Goal: Book appointment/travel/reservation

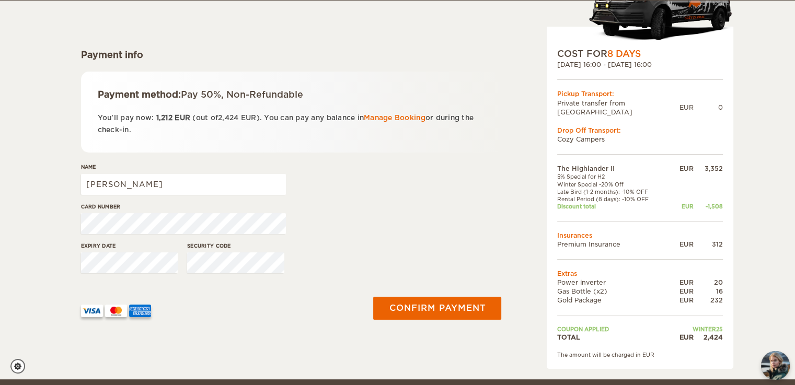
scroll to position [115, 0]
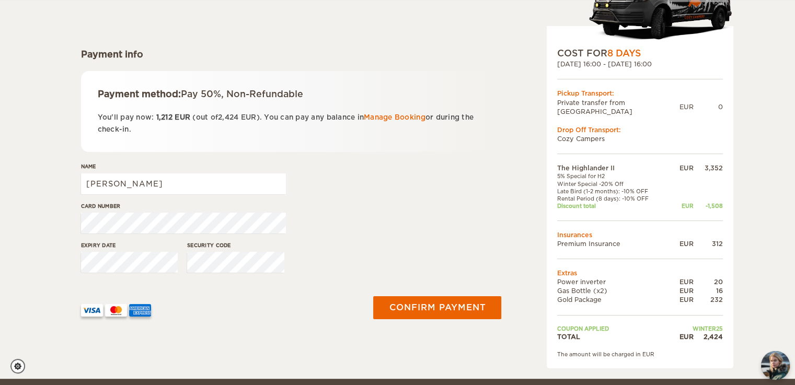
click at [66, 244] on div "The Highlander II Expand Collapse Total 2,424 EUR Automatic 4x4 COST FOR 8 Days…" at bounding box center [397, 132] width 795 height 494
click at [165, 268] on div "Expiry date Security code" at bounding box center [291, 261] width 421 height 39
click at [346, 238] on div "Card number" at bounding box center [291, 221] width 421 height 39
drag, startPoint x: 120, startPoint y: 181, endPoint x: 74, endPoint y: 199, distance: 48.8
click at [74, 199] on div "The Highlander II Expand Collapse Total 2,424 EUR Automatic 4x4 COST FOR 8 Days…" at bounding box center [397, 132] width 795 height 494
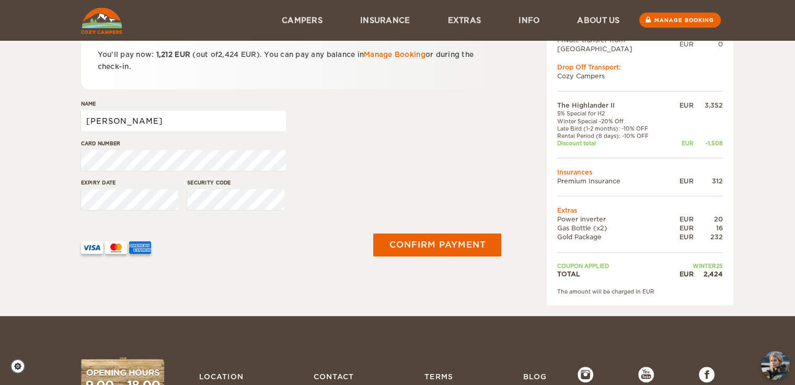
scroll to position [173, 0]
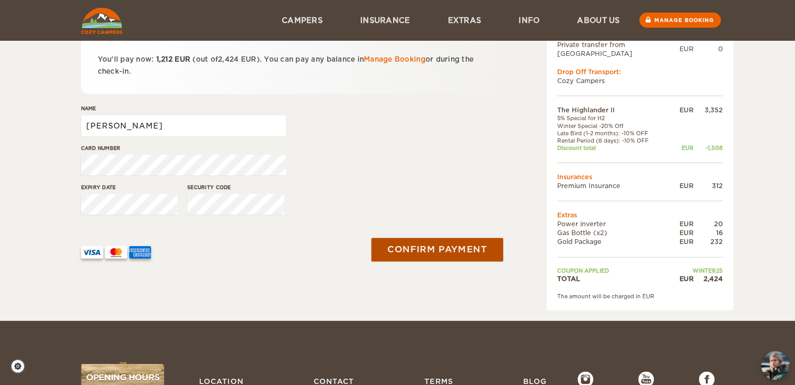
type input "[PERSON_NAME]"
click at [475, 243] on button "Confirm payment" at bounding box center [438, 250] width 132 height 24
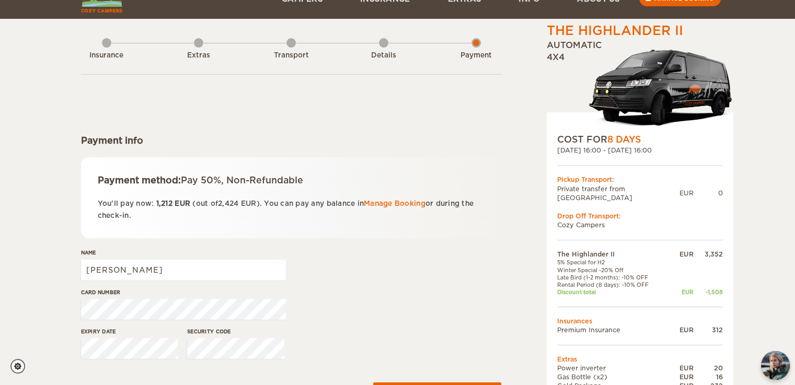
scroll to position [29, 0]
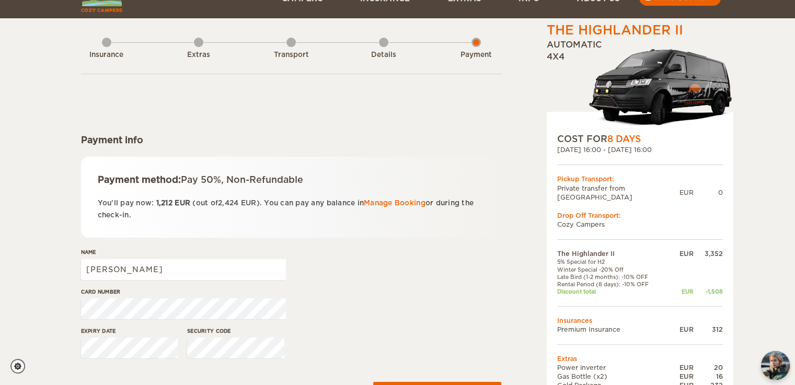
click at [513, 164] on div "The Highlander II Expand Collapse Total 2,424 EUR Automatic 4x4 COST FOR 8 Days…" at bounding box center [613, 237] width 202 height 433
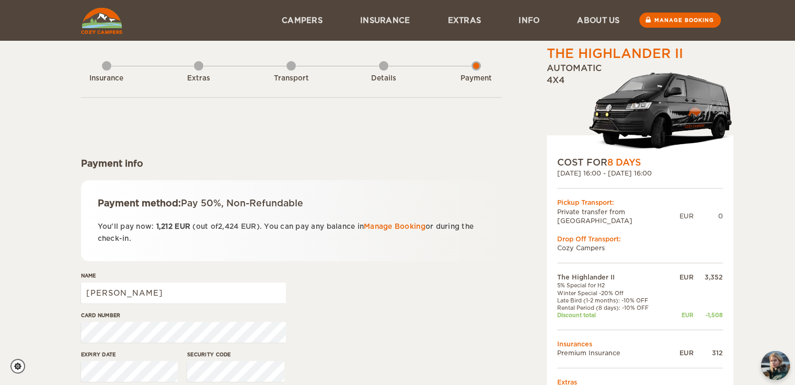
scroll to position [6, 0]
click at [407, 227] on link "Manage Booking" at bounding box center [395, 227] width 62 height 8
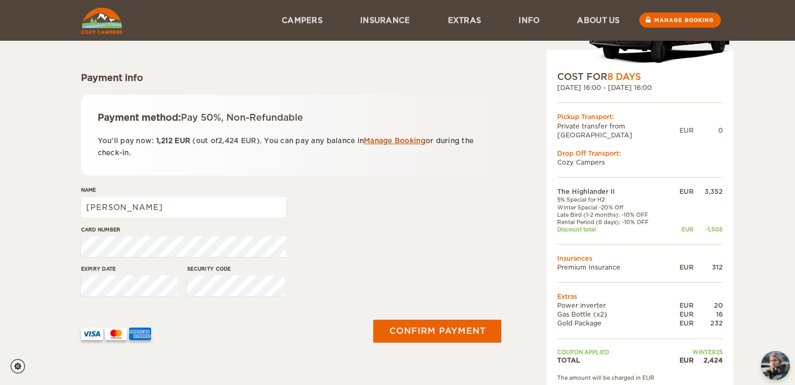
scroll to position [90, 0]
